Goal: Task Accomplishment & Management: Complete application form

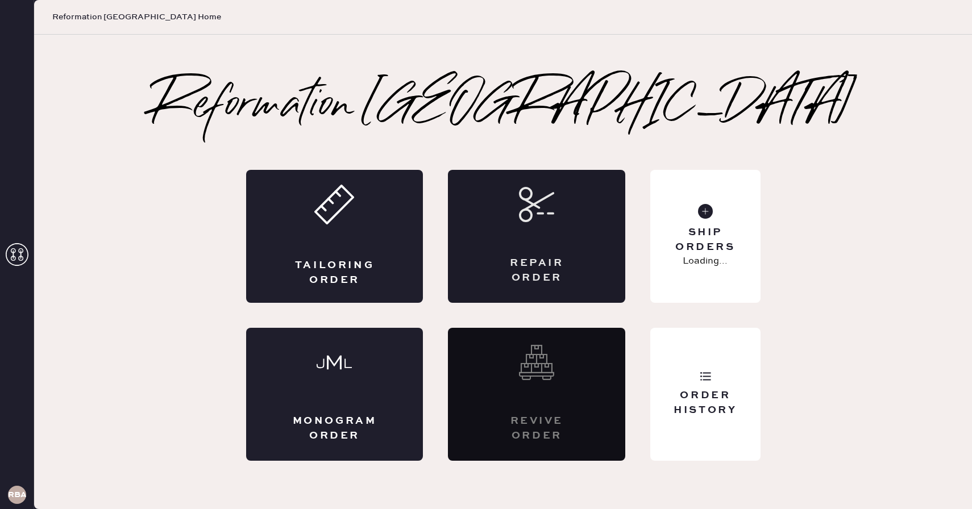
click at [526, 231] on div "Repair Order" at bounding box center [536, 236] width 177 height 133
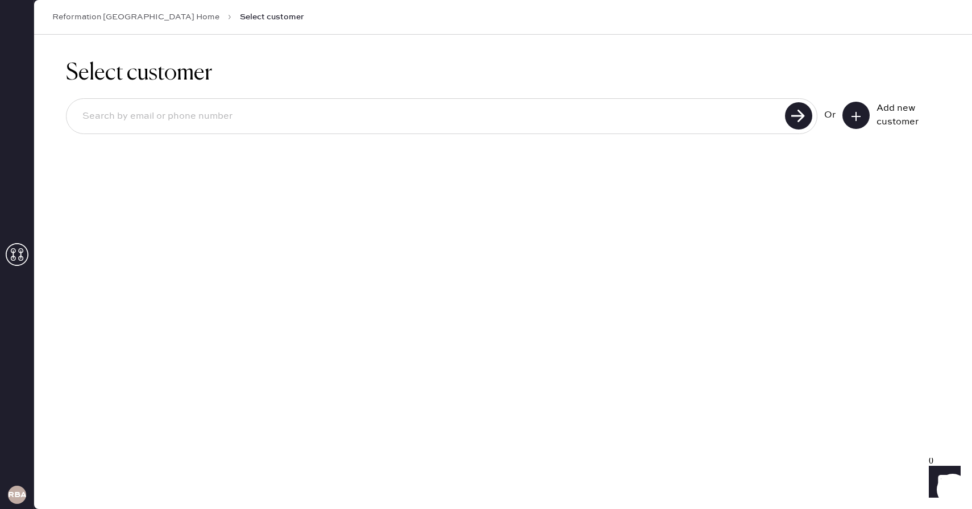
click at [843, 124] on div "Add new customer" at bounding box center [892, 115] width 98 height 27
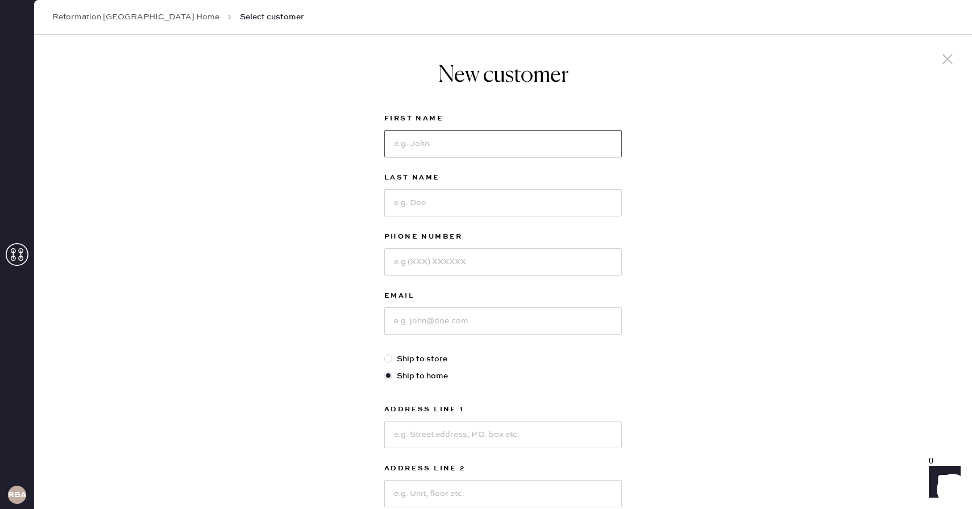
click at [414, 140] on input at bounding box center [503, 143] width 238 height 27
type input "April"
click at [429, 198] on input at bounding box center [503, 202] width 238 height 27
type input "[PERSON_NAME]"
click at [407, 275] on input at bounding box center [503, 261] width 238 height 27
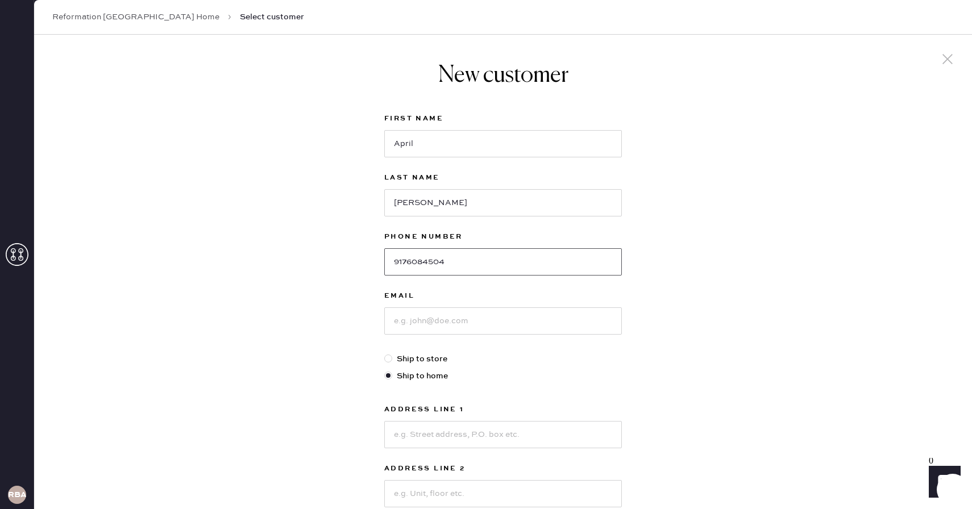
type input "9176084504"
click at [418, 332] on input at bounding box center [503, 321] width 238 height 27
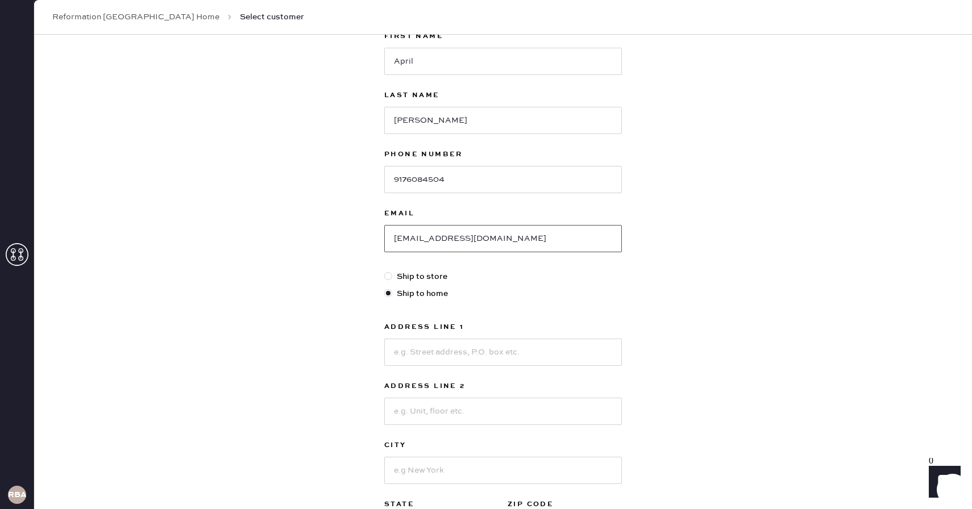
scroll to position [82, 0]
type input "[EMAIL_ADDRESS][DOMAIN_NAME]"
click at [439, 351] on input at bounding box center [503, 352] width 238 height 27
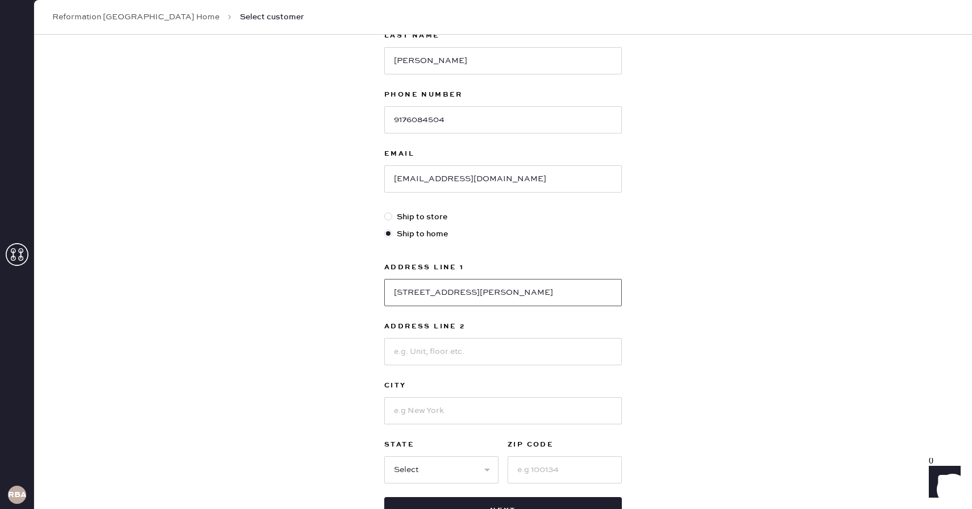
scroll to position [143, 0]
type input "[STREET_ADDRESS][PERSON_NAME]"
click at [475, 414] on input at bounding box center [503, 410] width 238 height 27
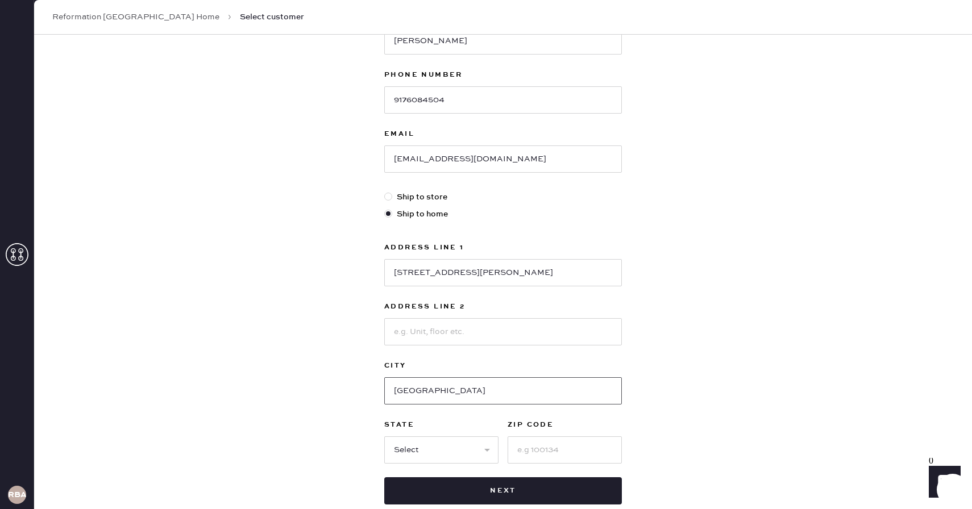
scroll to position [164, 0]
type input "[GEOGRAPHIC_DATA]"
click at [458, 451] on select "Select AK AL AR AZ CA CO CT [GEOGRAPHIC_DATA] DE FL [GEOGRAPHIC_DATA] HI [GEOGR…" at bounding box center [441, 448] width 114 height 27
select select "MA"
click at [384, 435] on select "Select AK AL AR AZ CA CO CT [GEOGRAPHIC_DATA] DE FL [GEOGRAPHIC_DATA] HI [GEOGR…" at bounding box center [441, 448] width 114 height 27
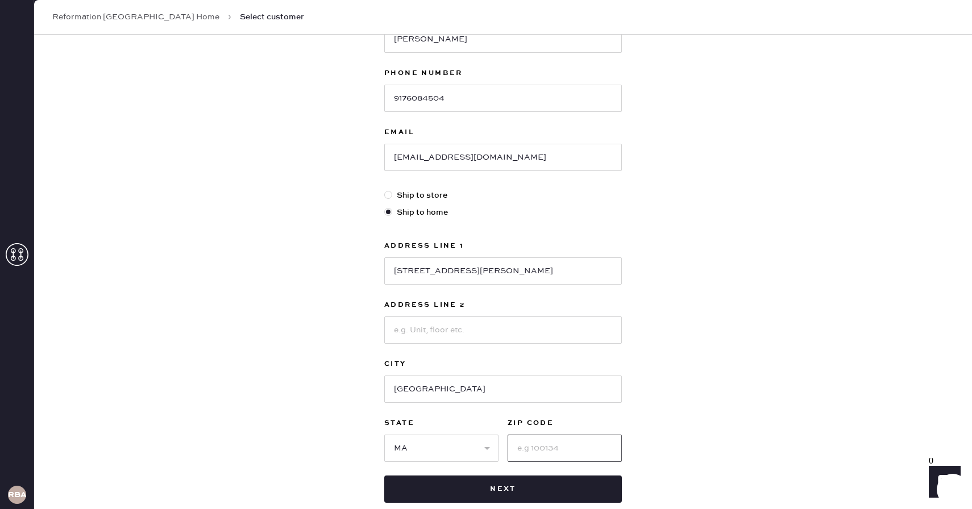
click at [532, 446] on input at bounding box center [565, 448] width 114 height 27
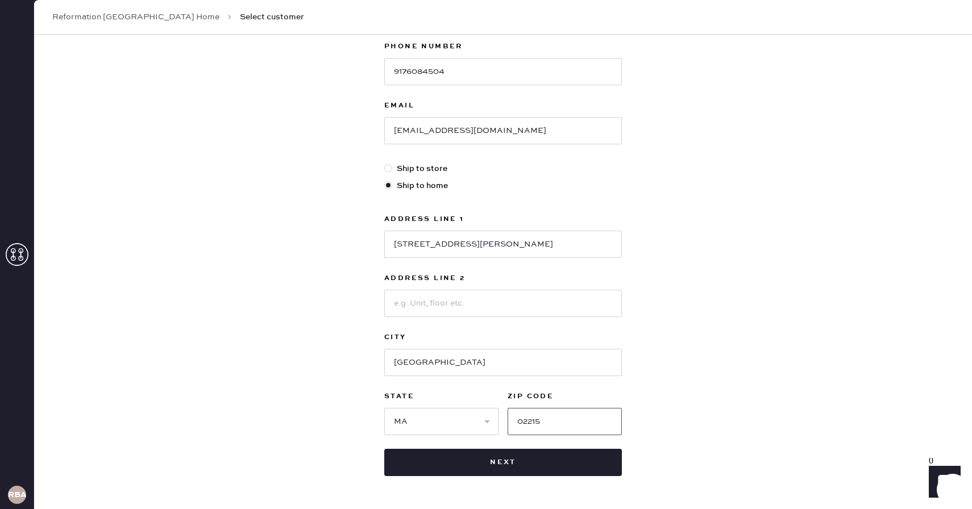
type input "02215"
click at [592, 310] on input at bounding box center [503, 303] width 238 height 27
drag, startPoint x: 548, startPoint y: 248, endPoint x: 482, endPoint y: 248, distance: 65.4
click at [482, 248] on input "[STREET_ADDRESS][PERSON_NAME]" at bounding box center [503, 244] width 238 height 27
type input "[STREET_ADDRESS][PERSON_NAME]"
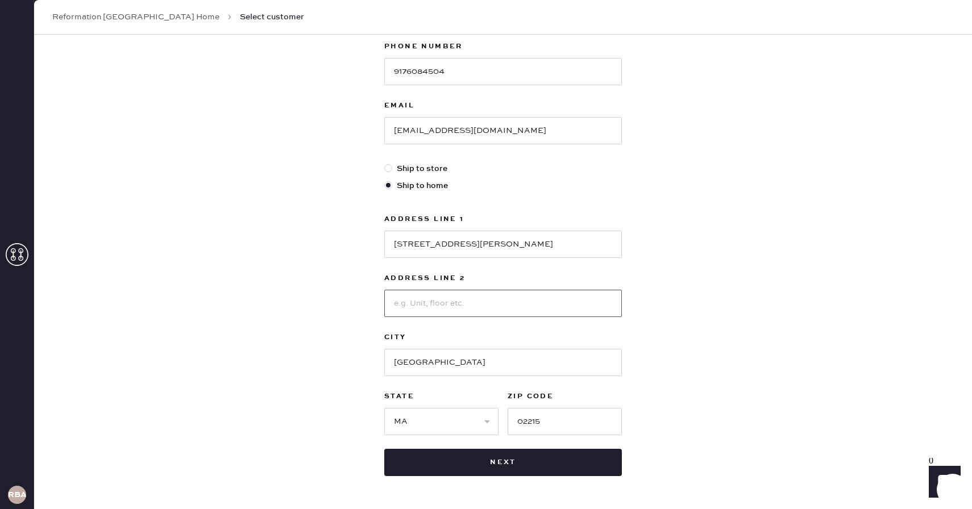
click at [483, 300] on input at bounding box center [503, 303] width 238 height 27
paste input "Unit 9488"
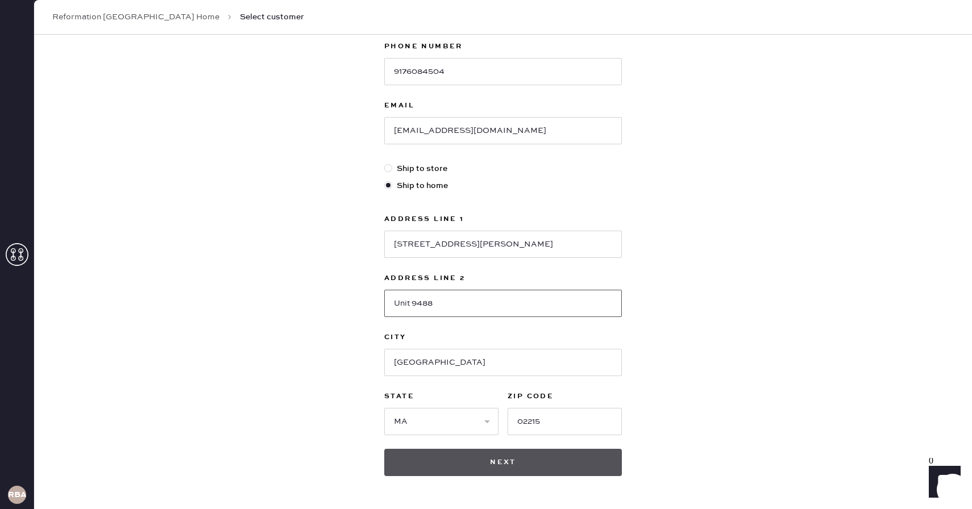
type input "Unit 9488"
click at [568, 460] on button "Next" at bounding box center [503, 462] width 238 height 27
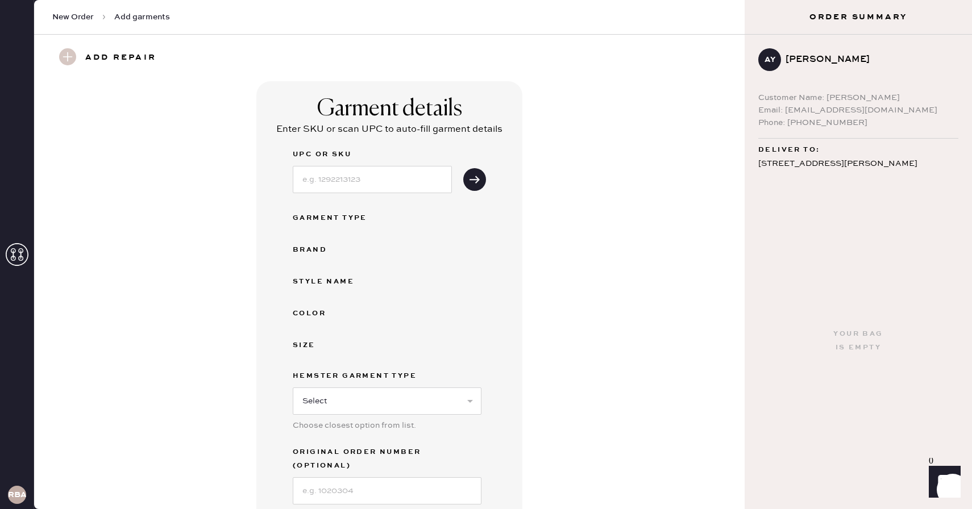
click at [92, 55] on h3 "Add repair" at bounding box center [120, 57] width 71 height 19
click at [410, 171] on input at bounding box center [372, 179] width 159 height 27
click at [383, 93] on div "Garment details Enter SKU or scan UPC to auto-fill garment details UPC or SKU G…" at bounding box center [389, 313] width 266 height 465
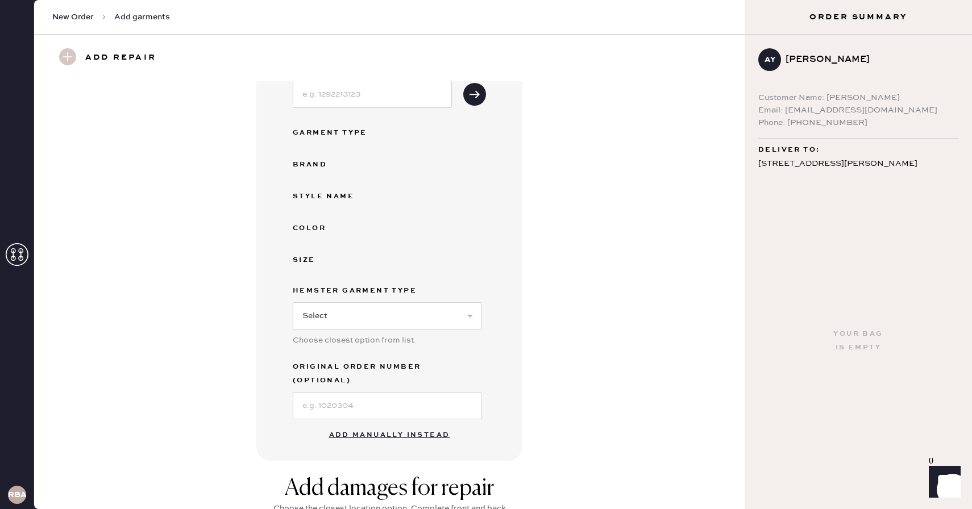
scroll to position [139, 0]
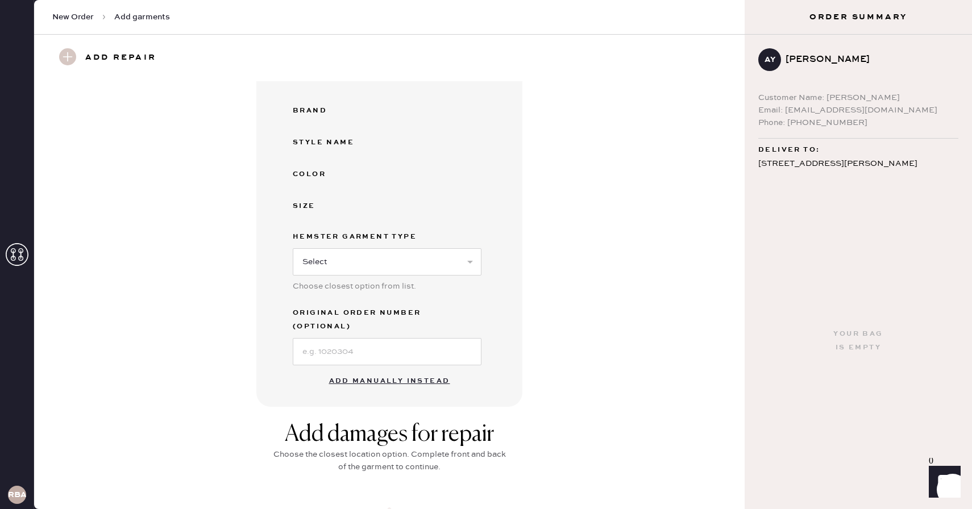
click at [353, 370] on button "Add manually instead" at bounding box center [389, 381] width 135 height 23
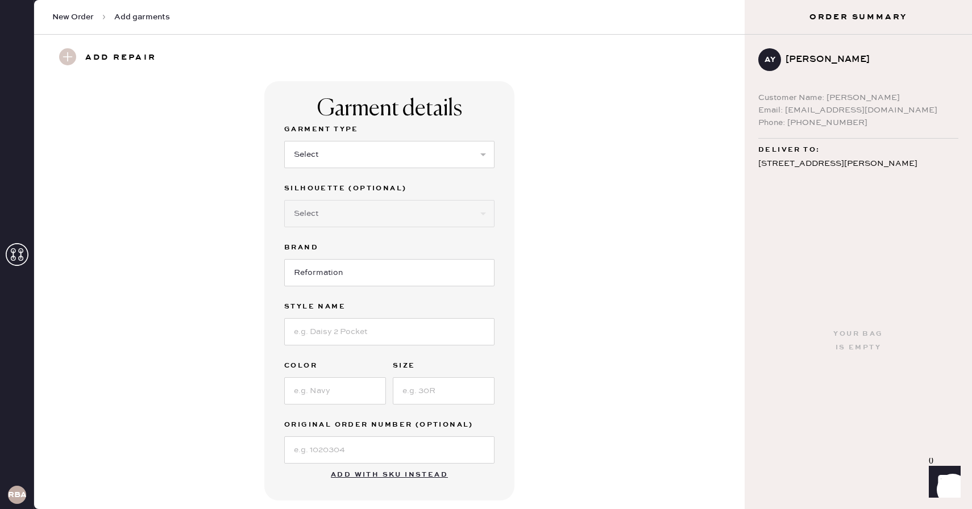
scroll to position [48, 0]
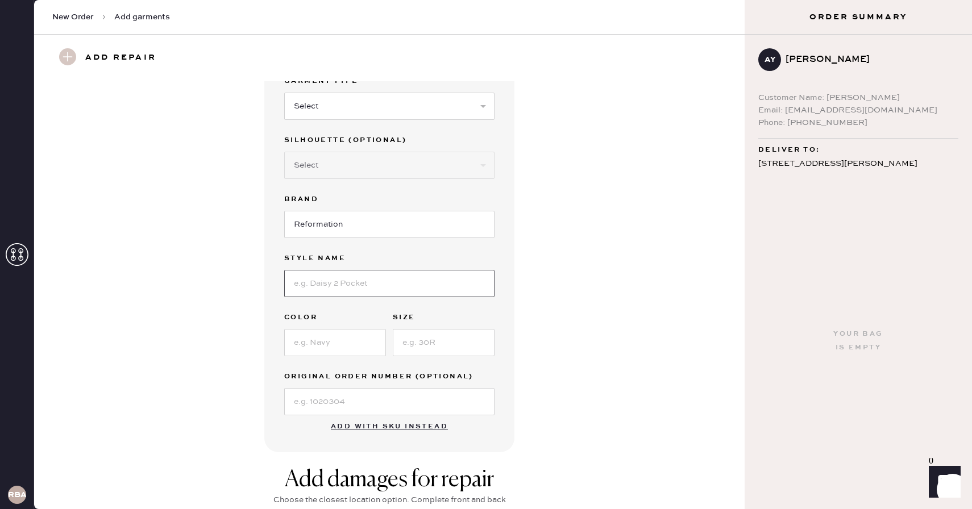
click at [335, 279] on input at bounding box center [389, 283] width 210 height 27
type input "[PERSON_NAME] Top"
click at [314, 339] on input at bounding box center [335, 342] width 102 height 27
type input "Sangre"
click at [439, 333] on input at bounding box center [444, 342] width 102 height 27
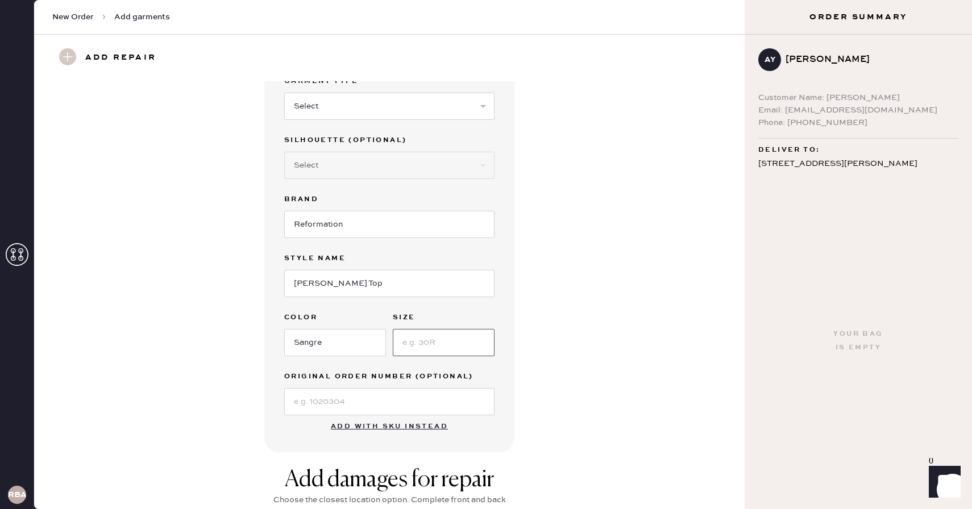
type input "0"
type input "2"
click at [480, 313] on label "Size" at bounding box center [444, 318] width 102 height 14
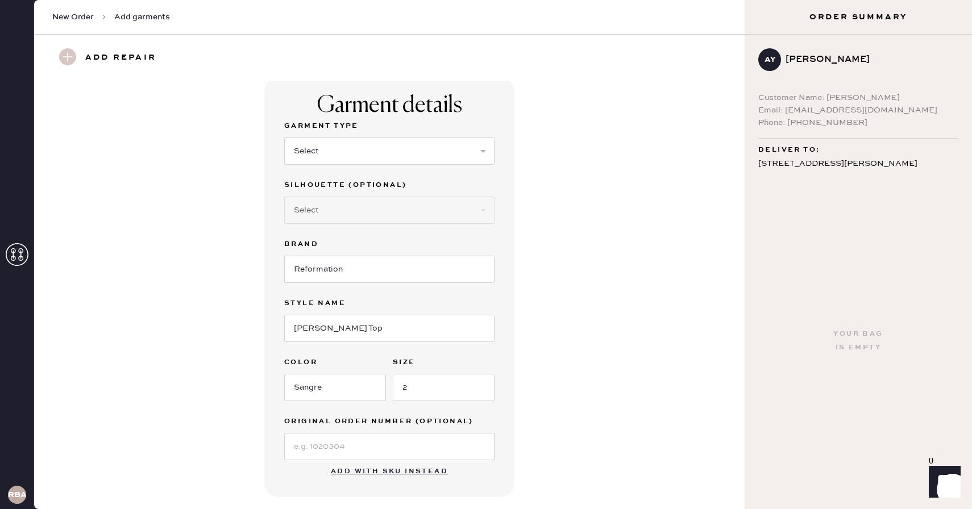
scroll to position [0, 0]
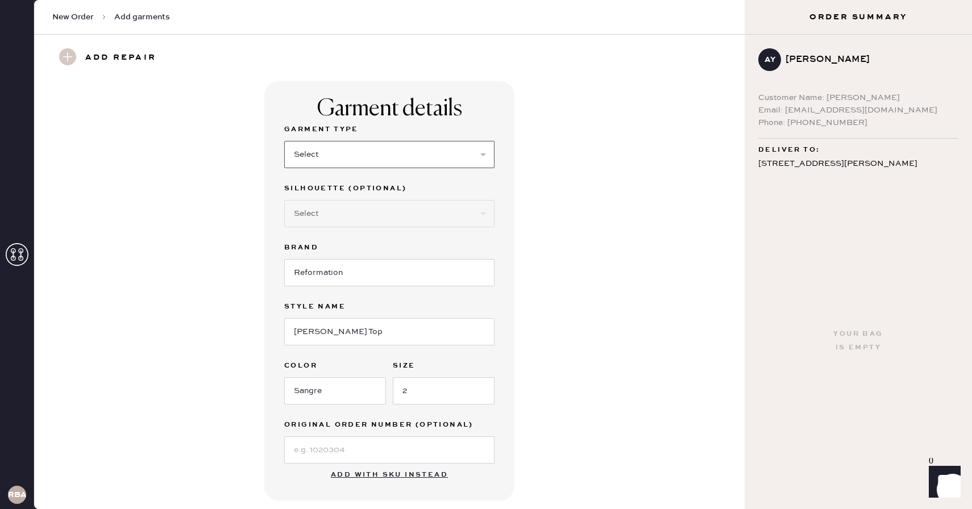
click at [376, 157] on select "Select Basic Skirt Jeans Leggings Pants Shorts Basic Sleeved Dress Basic Sleeve…" at bounding box center [389, 154] width 210 height 27
select select "15"
click at [284, 141] on select "Select Basic Skirt Jeans Leggings Pants Shorts Basic Sleeved Dress Basic Sleeve…" at bounding box center [389, 154] width 210 height 27
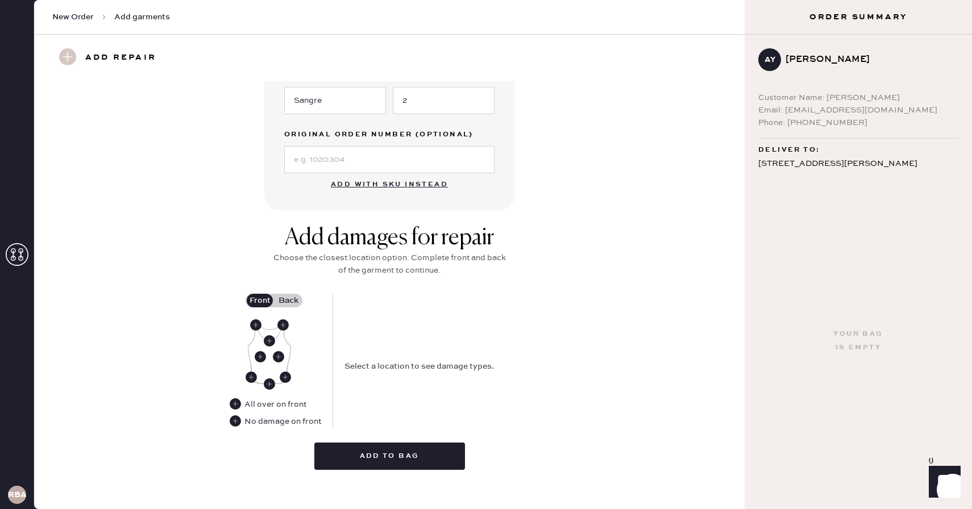
scroll to position [301, 0]
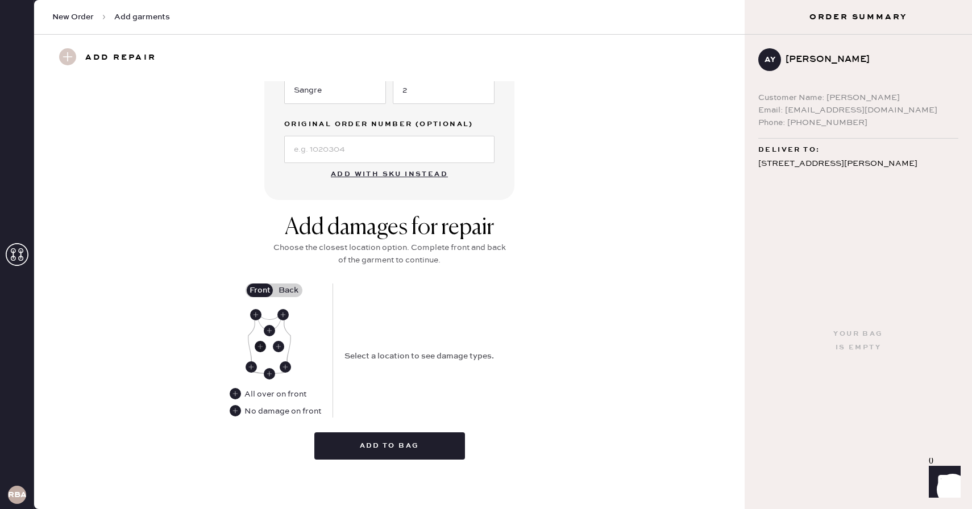
click at [257, 347] on use at bounding box center [260, 346] width 11 height 11
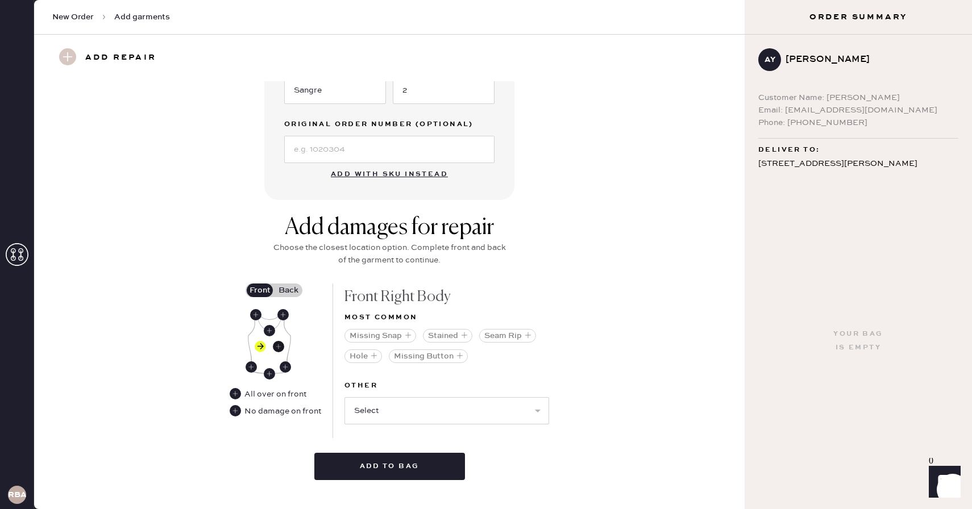
click at [279, 349] on use at bounding box center [278, 346] width 11 height 11
click at [262, 345] on use at bounding box center [260, 346] width 11 height 11
click at [517, 338] on button "Seam Rip" at bounding box center [507, 336] width 57 height 14
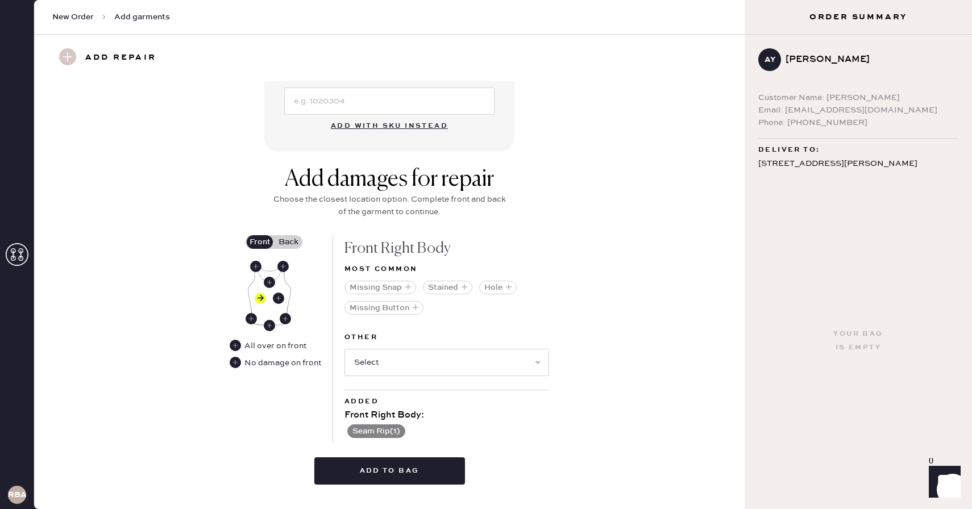
scroll to position [366, 0]
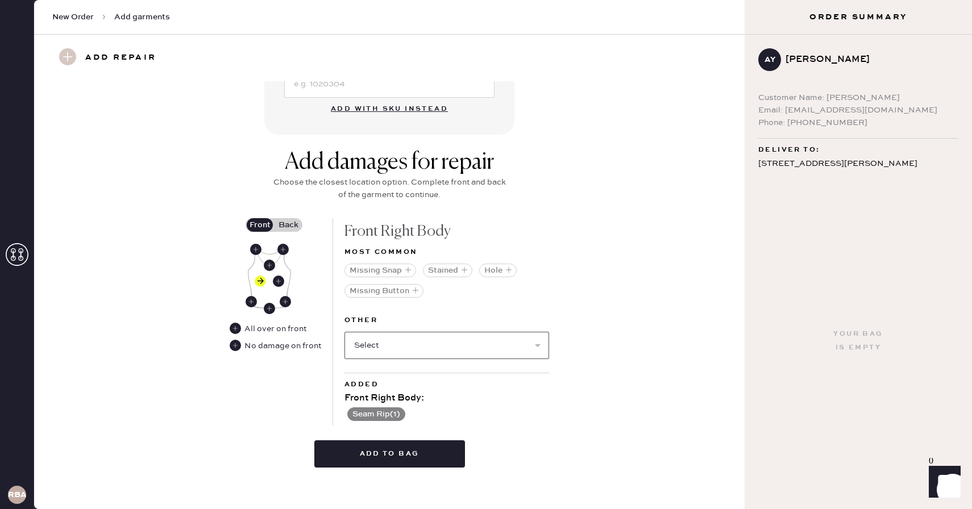
click at [434, 345] on select "Select Broken / Ripped Hem Broken Beads Broken Belt Loop Broken Button Broken C…" at bounding box center [447, 345] width 205 height 27
select select "1503"
click at [345, 332] on select "Select Broken / Ripped Hem Broken Beads Broken Belt Loop Broken Button Broken C…" at bounding box center [447, 345] width 205 height 27
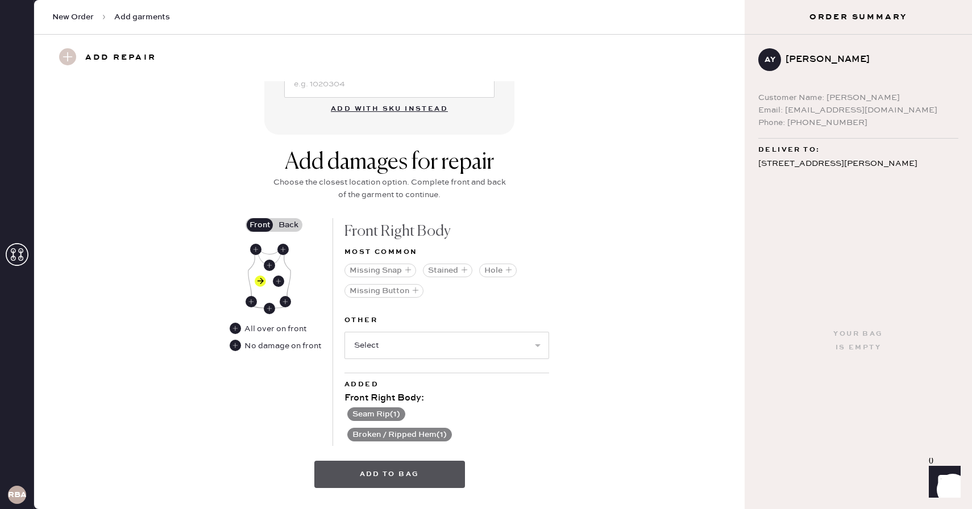
click at [371, 475] on button "Add to bag" at bounding box center [389, 474] width 151 height 27
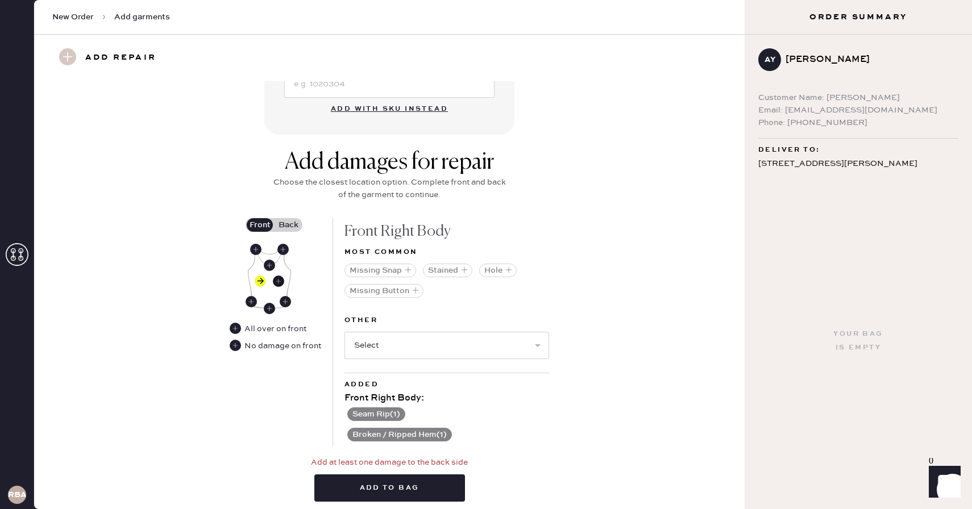
click at [279, 280] on use at bounding box center [278, 281] width 11 height 11
click at [509, 270] on button "Seam Rip" at bounding box center [507, 271] width 57 height 14
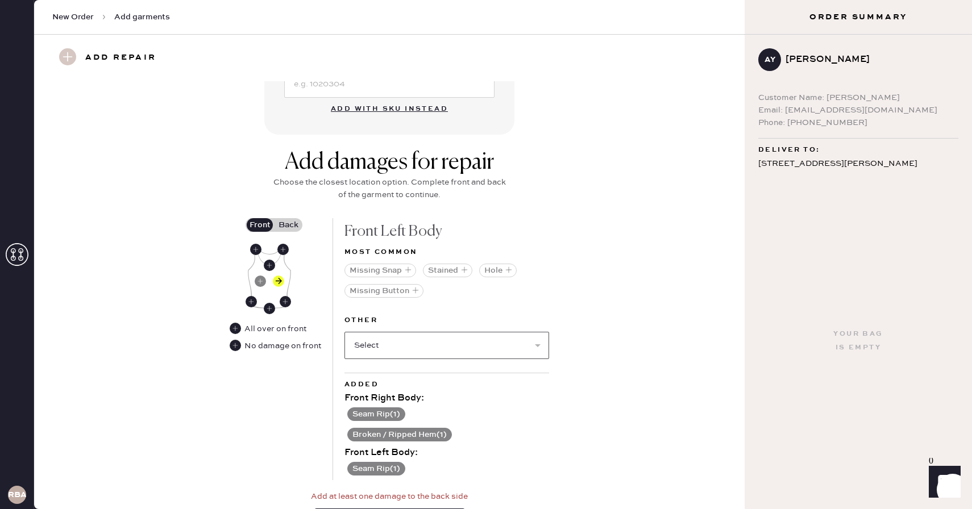
click at [403, 342] on select "Select Broken / Ripped Hem Broken Beads Broken Belt Loop Broken Button Broken C…" at bounding box center [447, 345] width 205 height 27
select select "1503"
click at [345, 332] on select "Select Broken / Ripped Hem Broken Beads Broken Belt Loop Broken Button Broken C…" at bounding box center [447, 345] width 205 height 27
select select
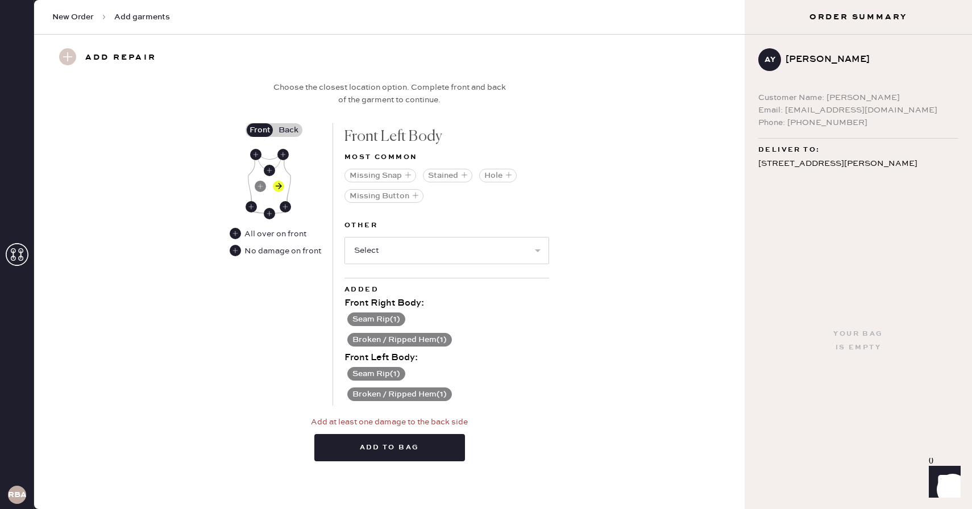
click at [285, 123] on label "Back" at bounding box center [288, 130] width 28 height 14
click at [288, 130] on input "Back" at bounding box center [288, 130] width 0 height 0
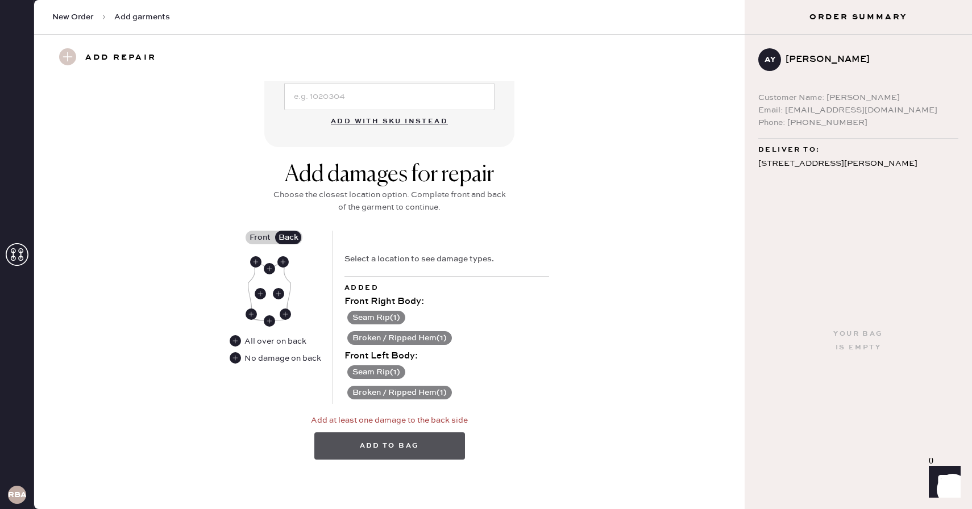
click at [356, 454] on button "Add to bag" at bounding box center [389, 446] width 151 height 27
click at [258, 298] on use at bounding box center [260, 293] width 11 height 11
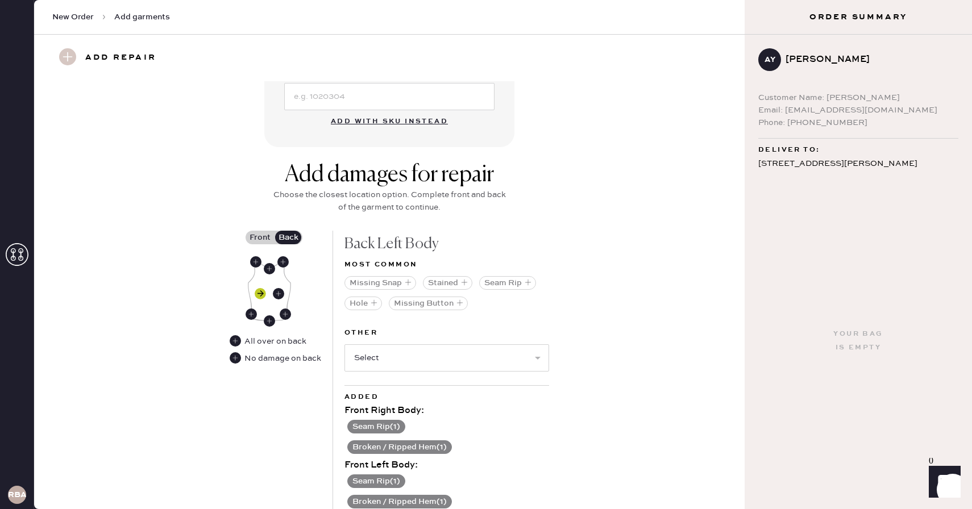
click at [259, 292] on use at bounding box center [260, 293] width 11 height 11
click at [237, 353] on use at bounding box center [235, 358] width 11 height 11
click at [259, 296] on use at bounding box center [260, 293] width 11 height 11
click at [232, 372] on div "Front Back All over on back No damage on back" at bounding box center [281, 390] width 103 height 319
click at [232, 362] on icon at bounding box center [235, 358] width 11 height 11
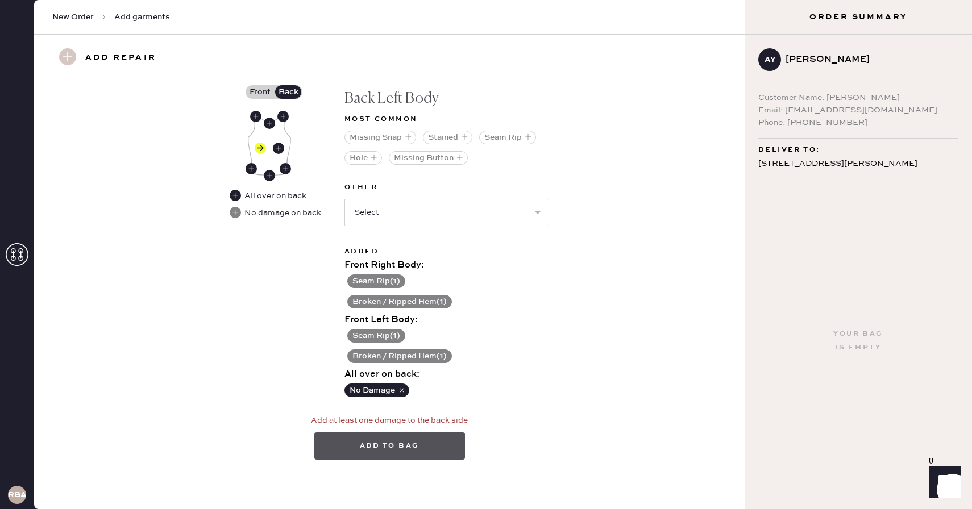
click at [420, 441] on button "Add to bag" at bounding box center [389, 446] width 151 height 27
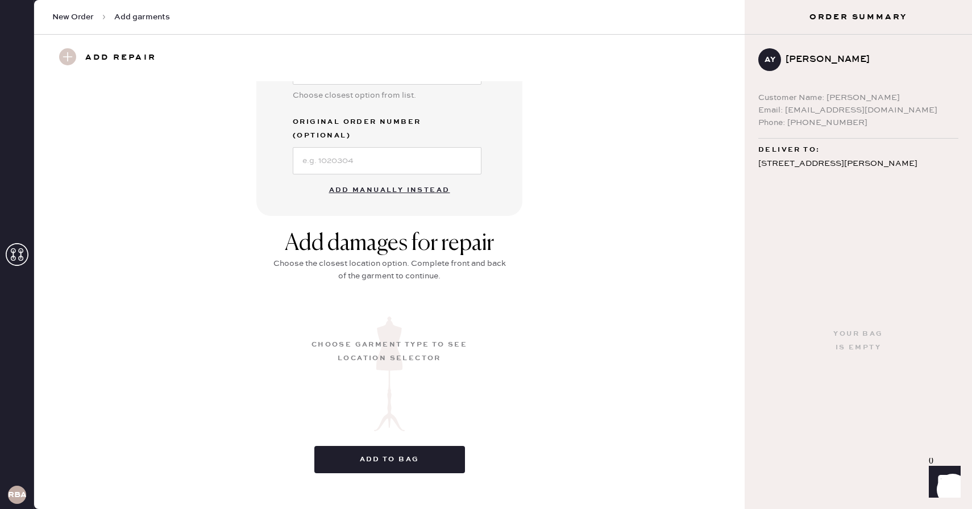
scroll to position [17, 0]
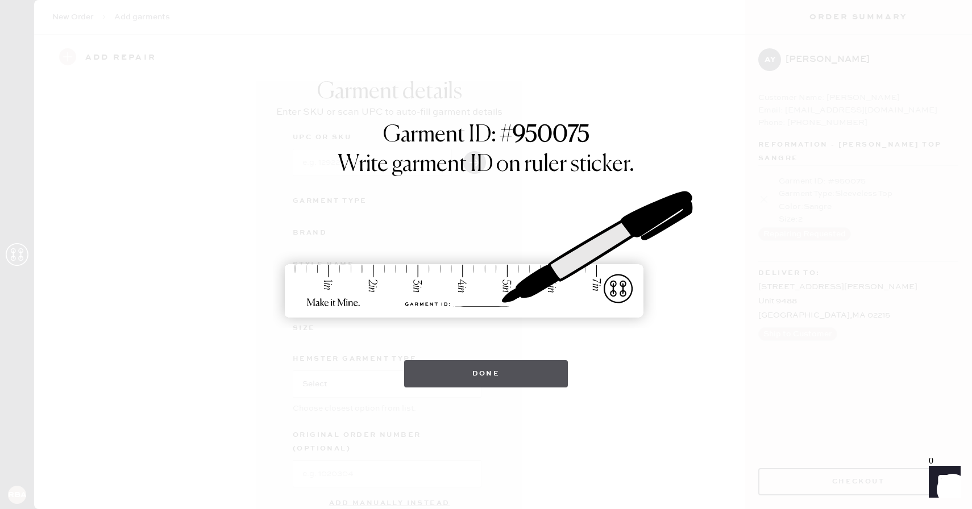
click at [482, 365] on button "Done" at bounding box center [486, 373] width 164 height 27
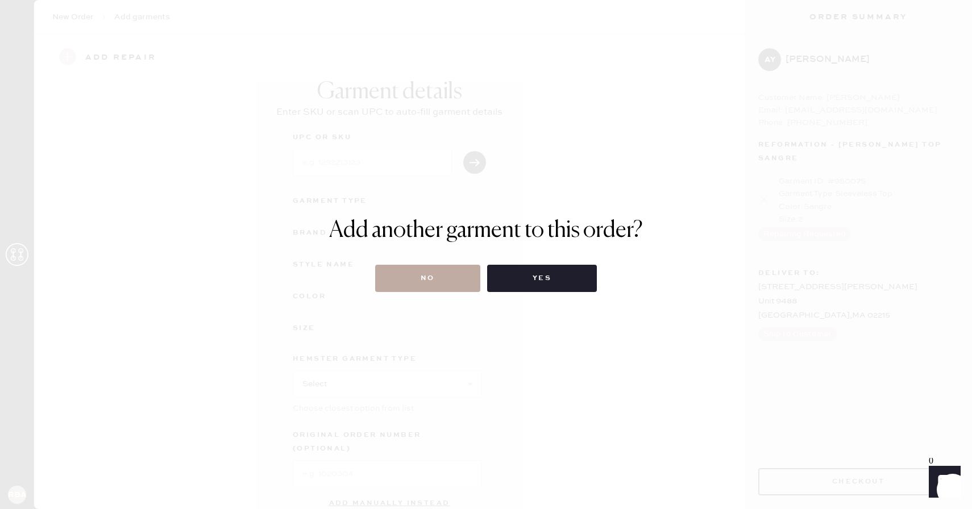
click at [429, 280] on button "No" at bounding box center [427, 278] width 105 height 27
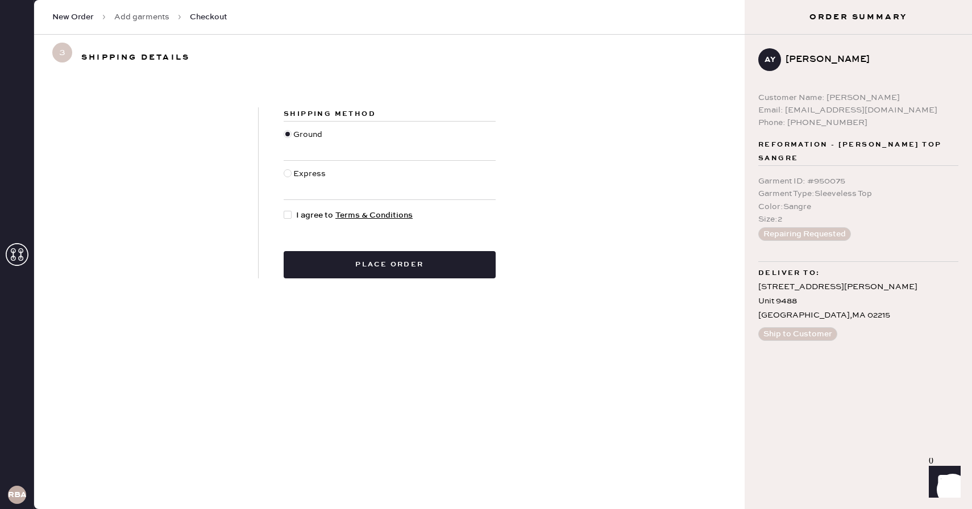
click at [290, 215] on div at bounding box center [288, 215] width 8 height 8
click at [284, 210] on input "I agree to Terms & Conditions" at bounding box center [284, 209] width 1 height 1
checkbox input "true"
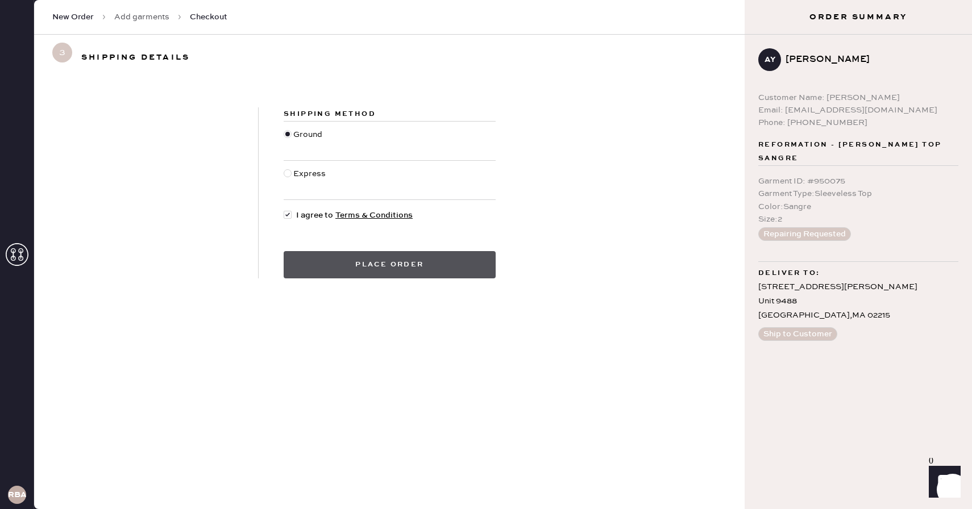
click at [313, 262] on button "Place order" at bounding box center [390, 264] width 212 height 27
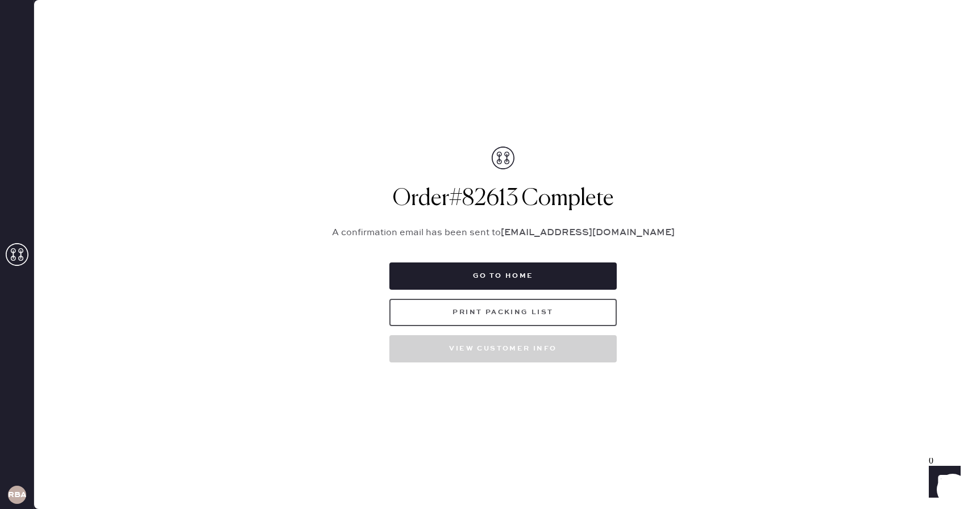
click at [508, 310] on button "Print Packing List" at bounding box center [502, 312] width 227 height 27
click at [553, 301] on button "Print Packing List" at bounding box center [502, 312] width 227 height 27
click at [432, 313] on button "Print Packing List" at bounding box center [502, 312] width 227 height 27
